Goal: Browse casually: Explore the website without a specific task or goal

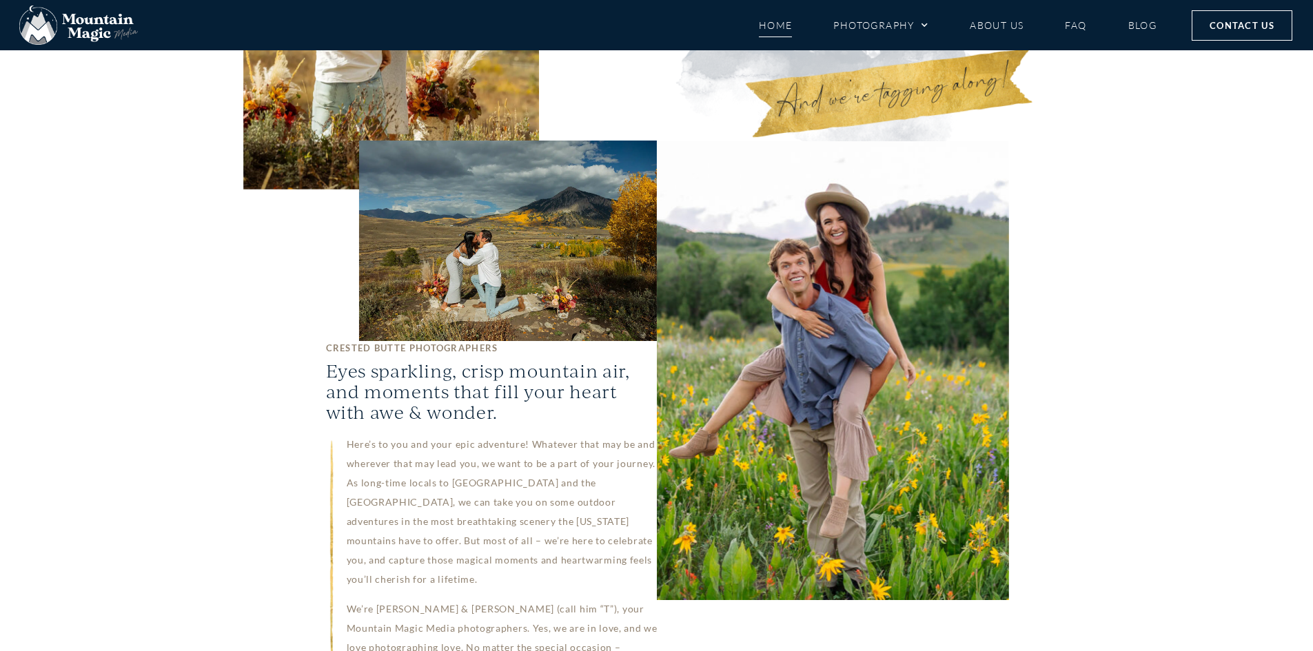
scroll to position [758, 0]
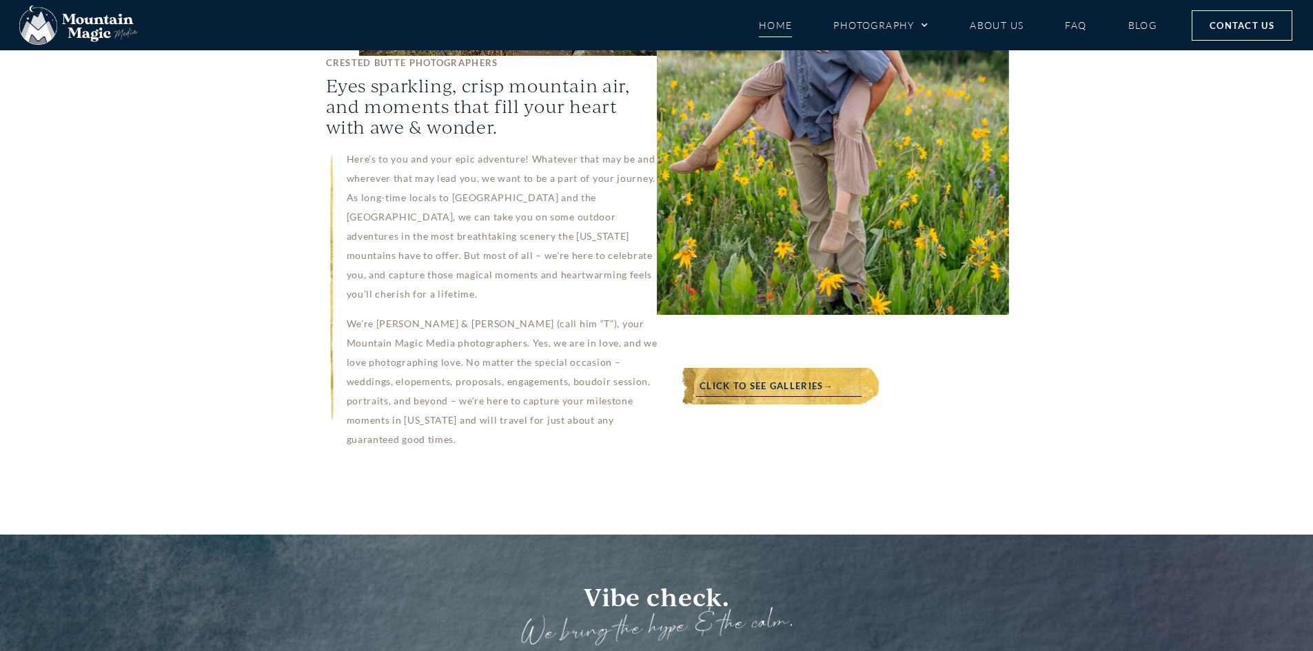
click at [822, 368] on link "Click to see galleries→" at bounding box center [766, 386] width 185 height 37
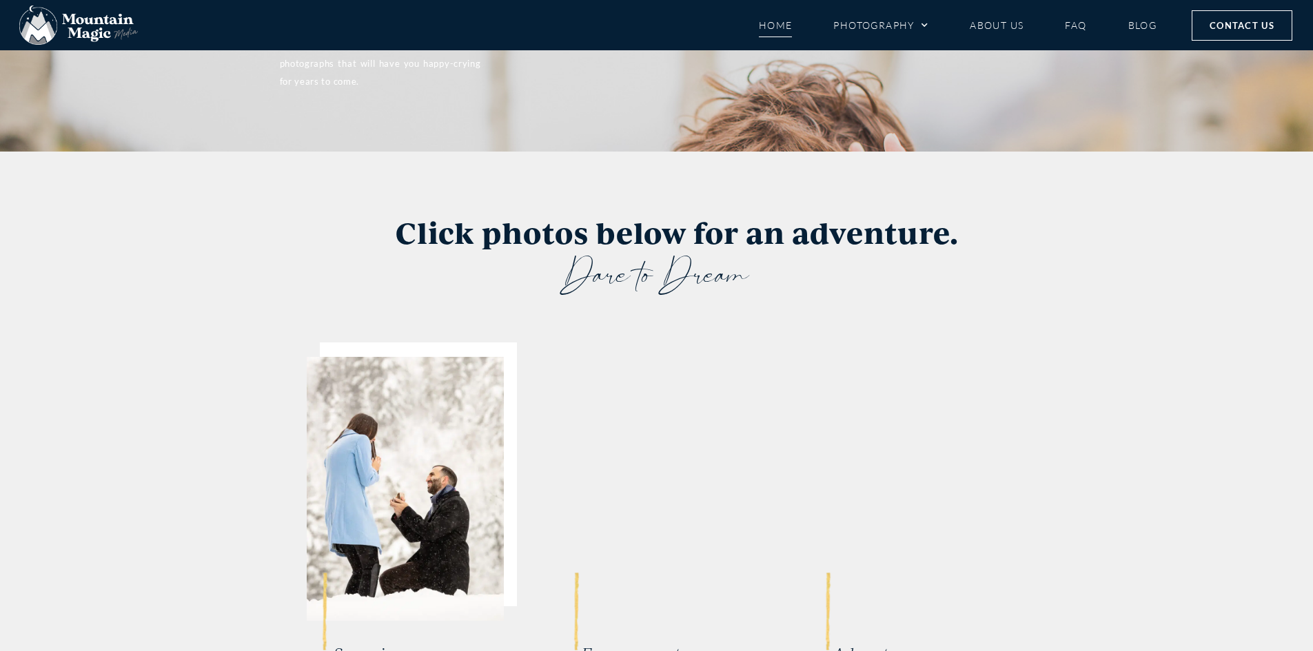
scroll to position [2538, 0]
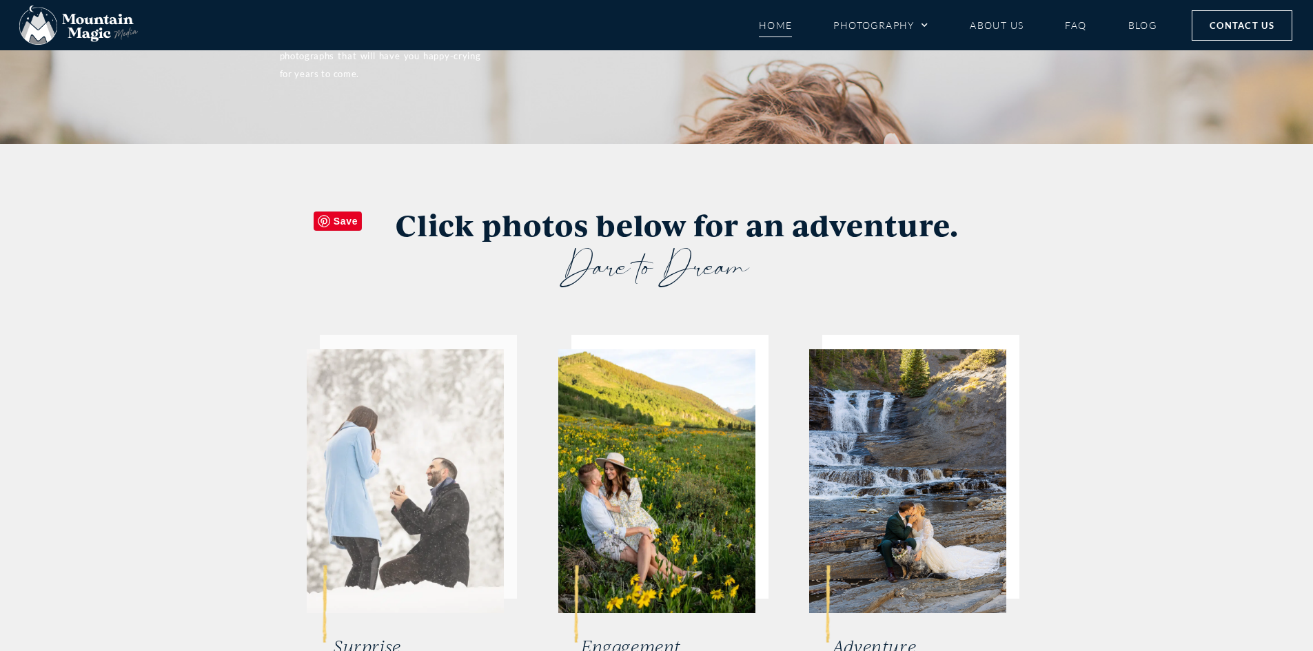
click at [418, 349] on img at bounding box center [405, 481] width 197 height 264
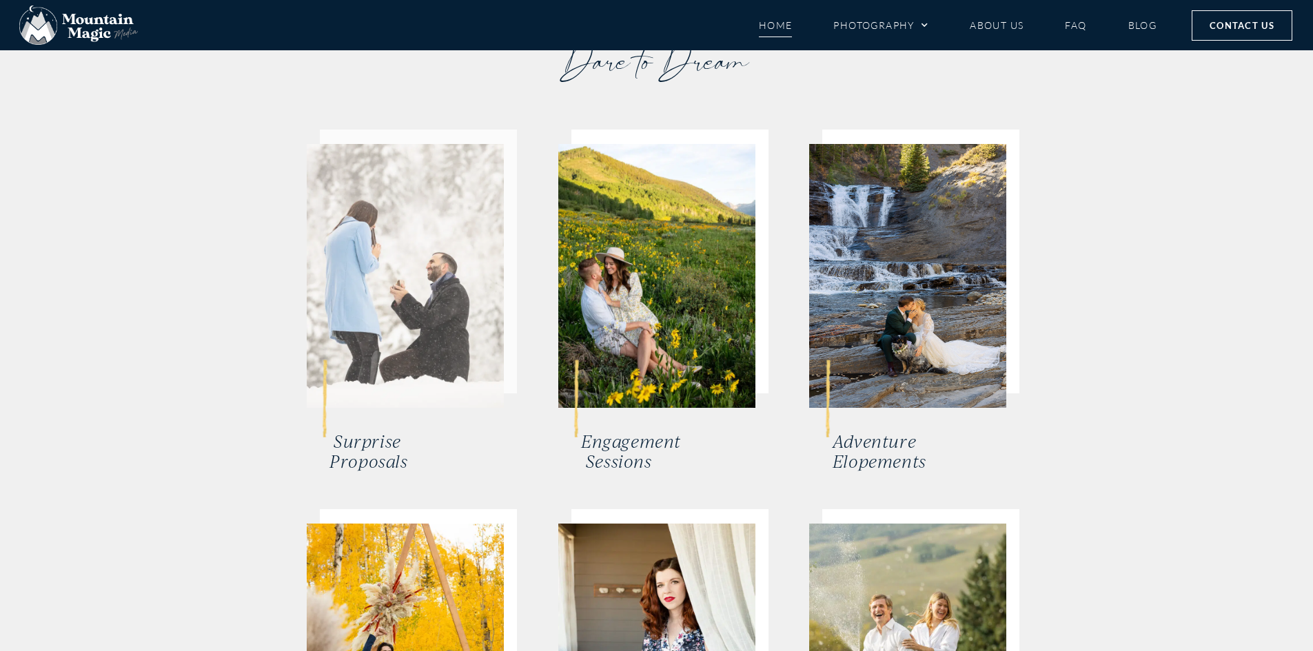
scroll to position [2744, 0]
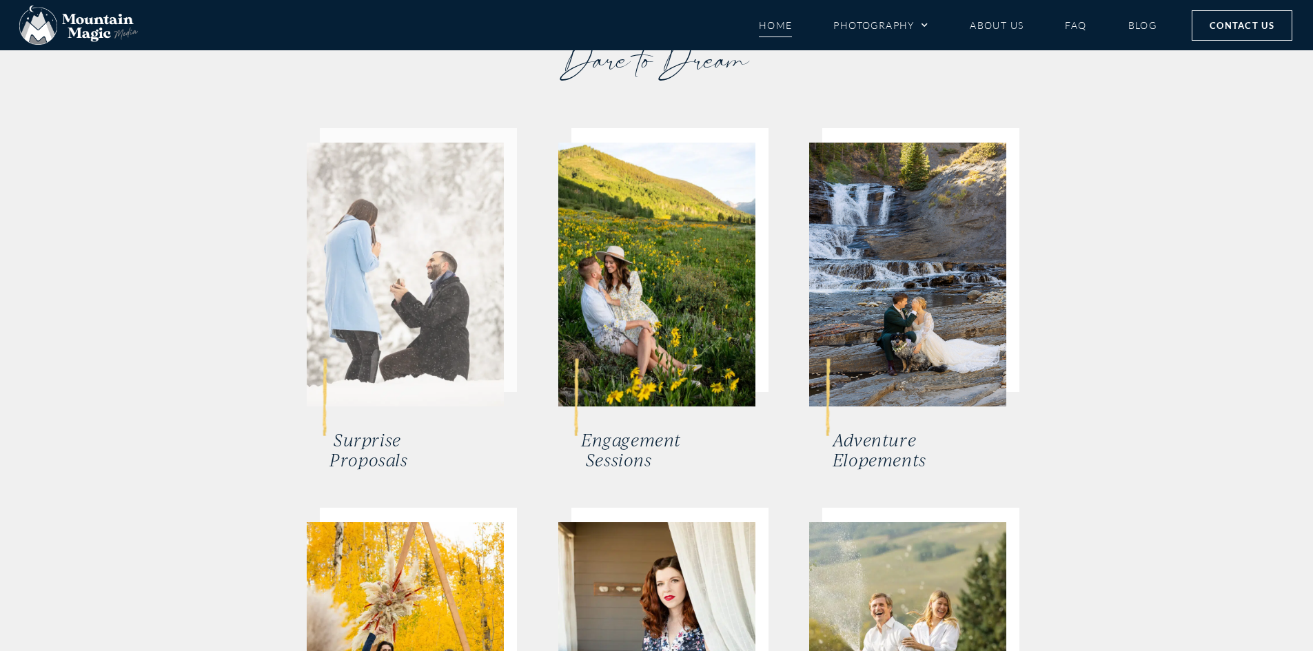
click at [395, 220] on img at bounding box center [405, 275] width 197 height 264
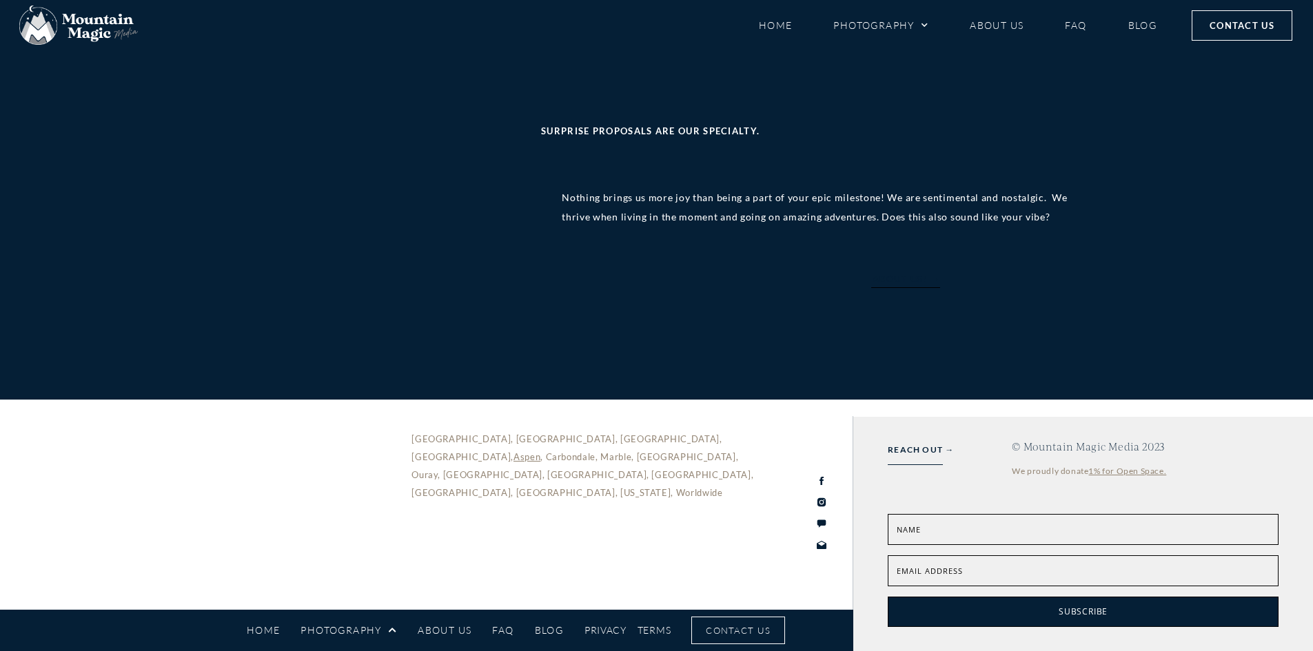
scroll to position [3239, 0]
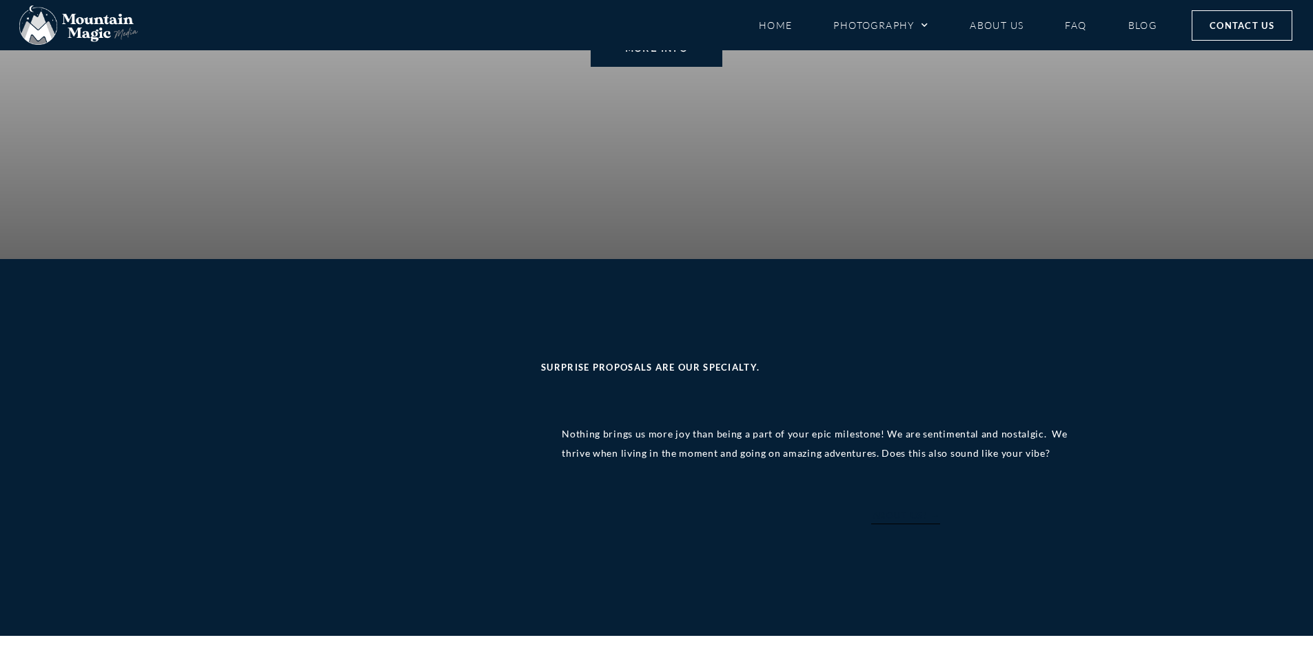
scroll to position [3032, 0]
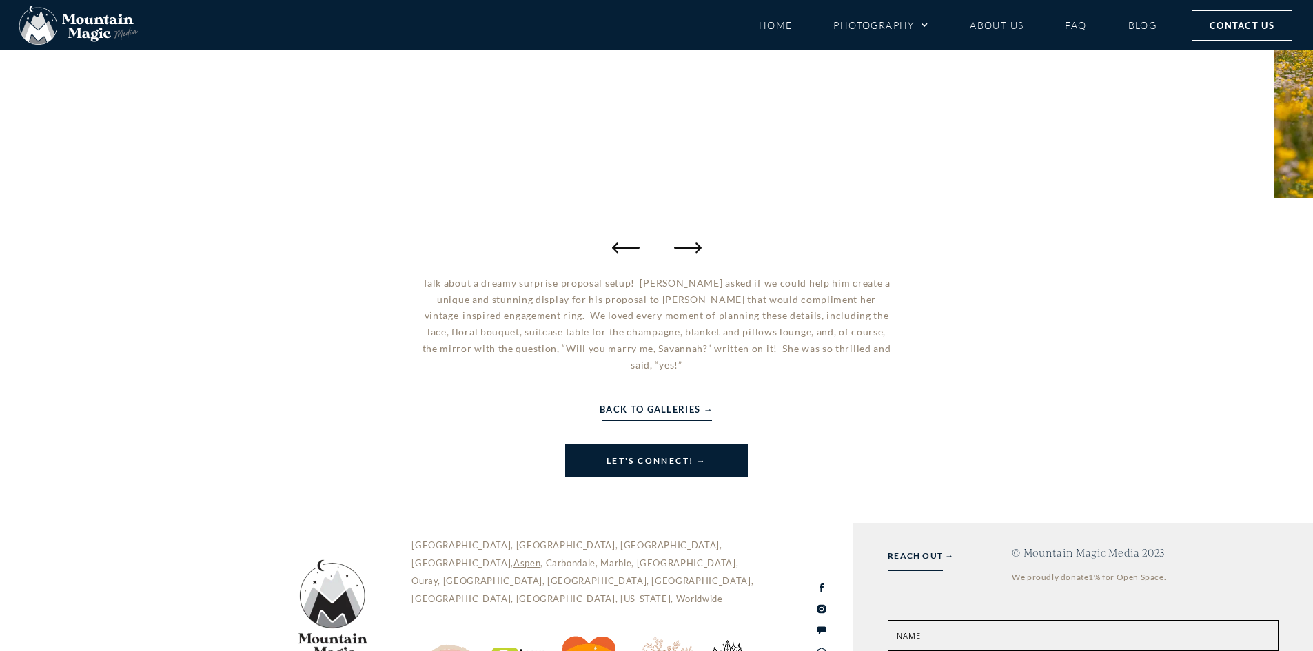
scroll to position [251, 0]
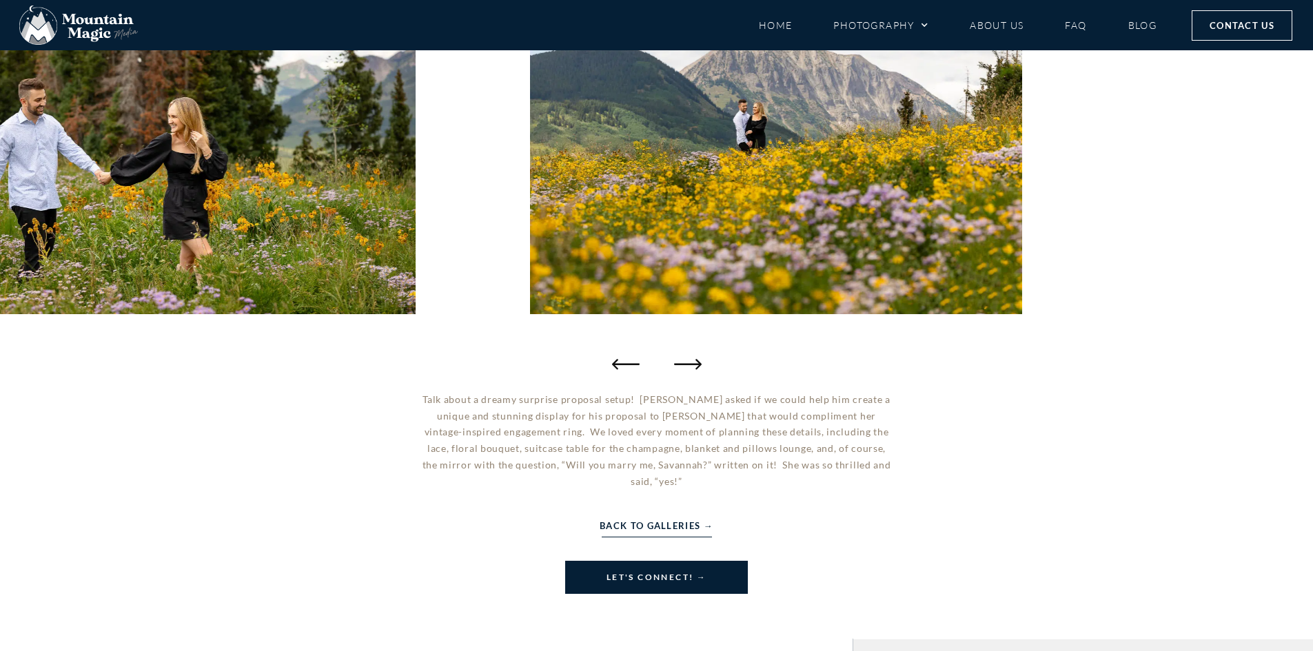
click at [637, 518] on span "Back to Galleries →" at bounding box center [656, 525] width 114 height 15
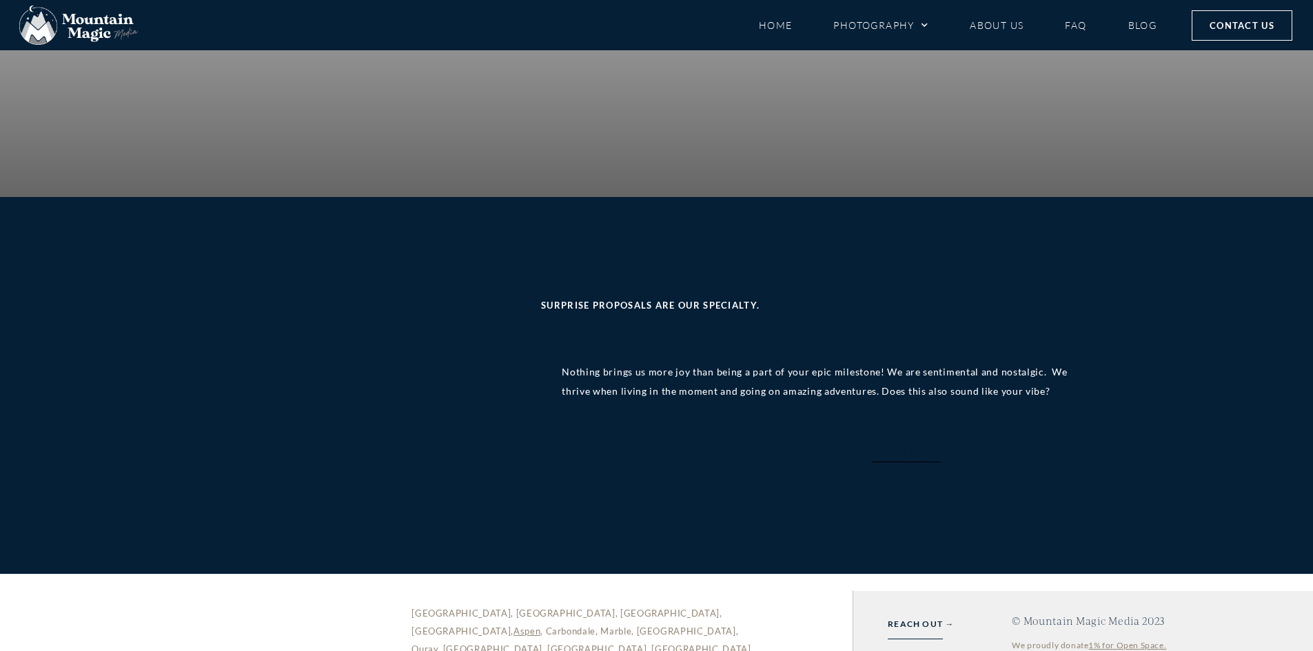
scroll to position [3228, 0]
